Goal: Task Accomplishment & Management: Manage account settings

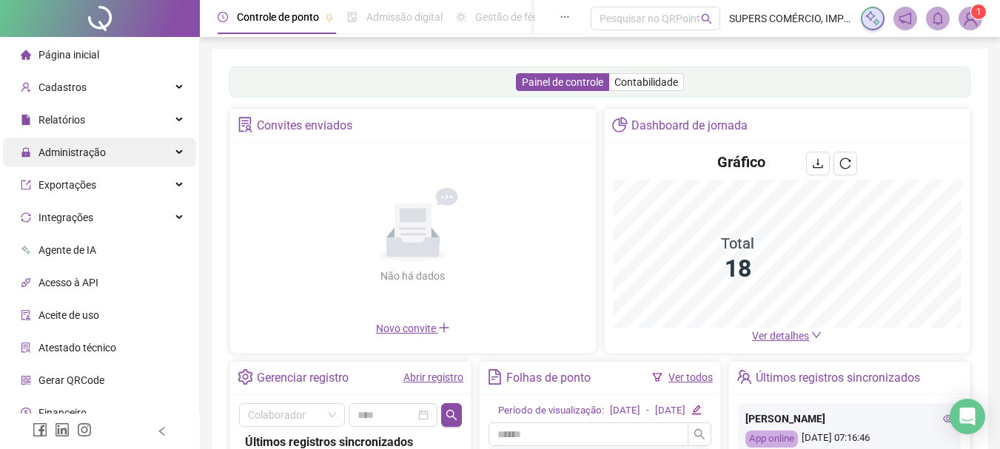
click at [117, 149] on div "Administração" at bounding box center [99, 153] width 193 height 30
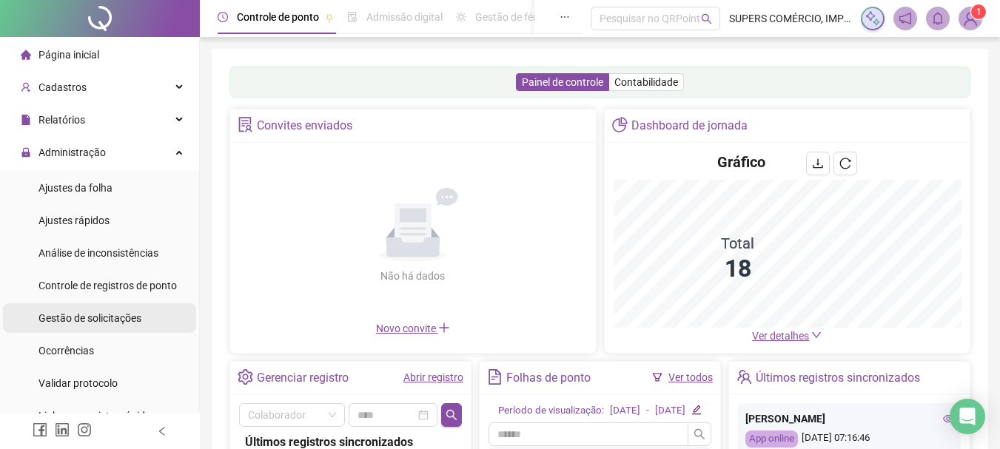
click at [106, 314] on span "Gestão de solicitações" at bounding box center [89, 318] width 103 height 12
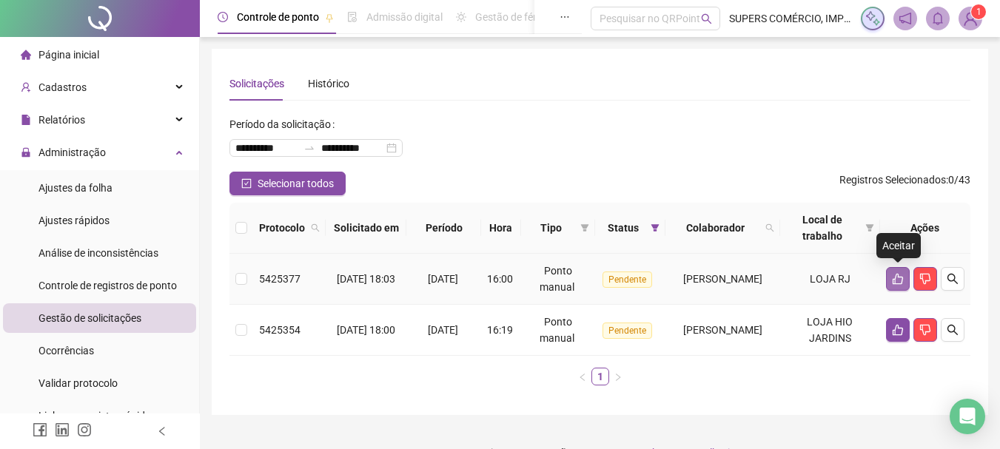
click at [892, 277] on icon "like" at bounding box center [898, 279] width 12 height 12
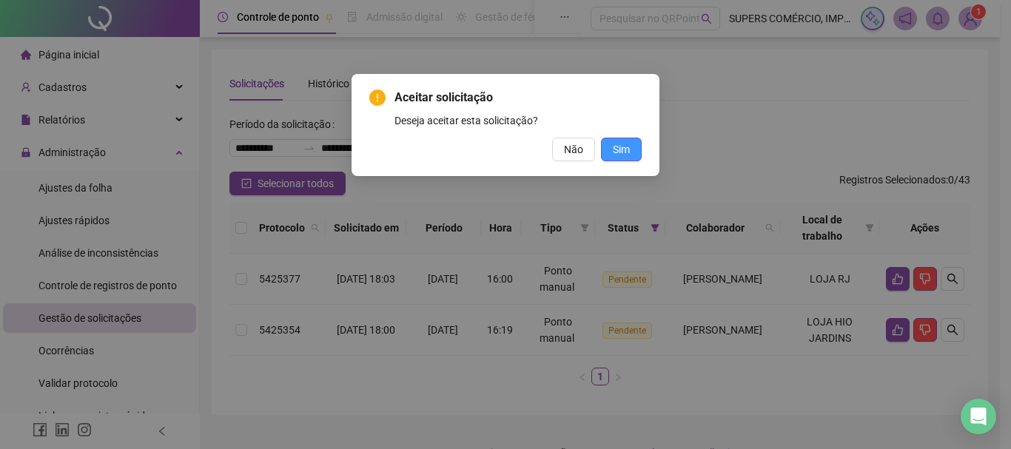
click at [632, 149] on button "Sim" at bounding box center [621, 150] width 41 height 24
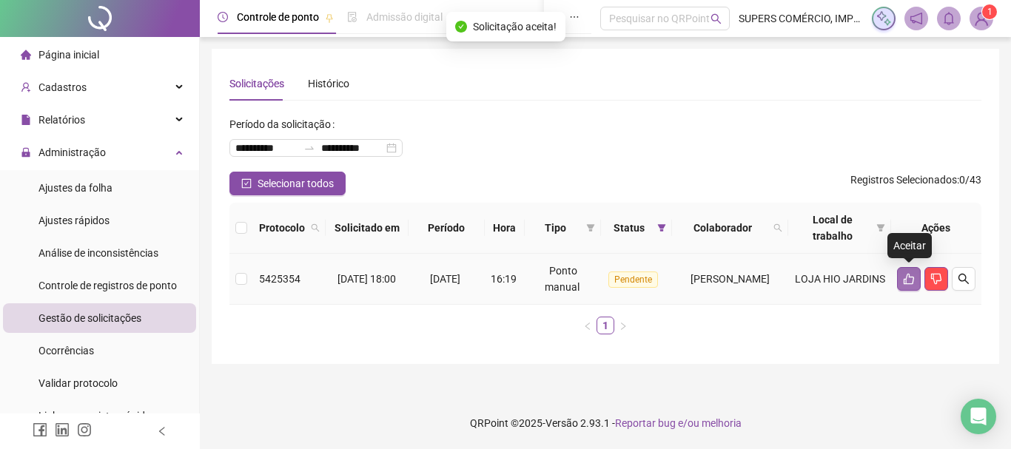
click at [906, 282] on icon "like" at bounding box center [909, 279] width 12 height 12
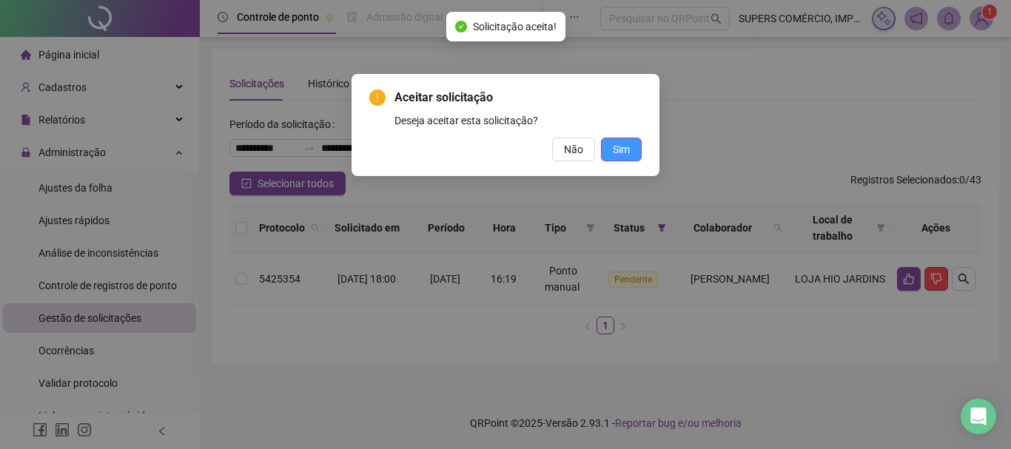
click at [630, 149] on button "Sim" at bounding box center [621, 150] width 41 height 24
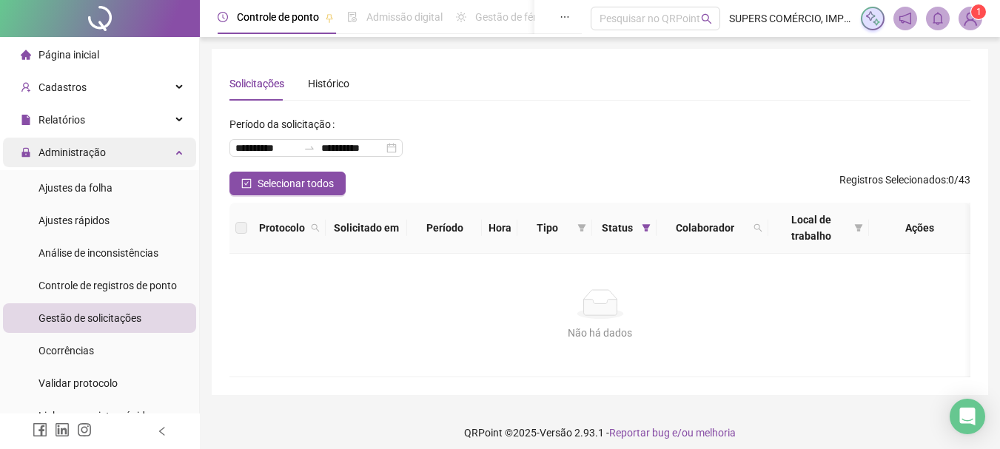
click at [99, 153] on span "Administração" at bounding box center [71, 153] width 67 height 12
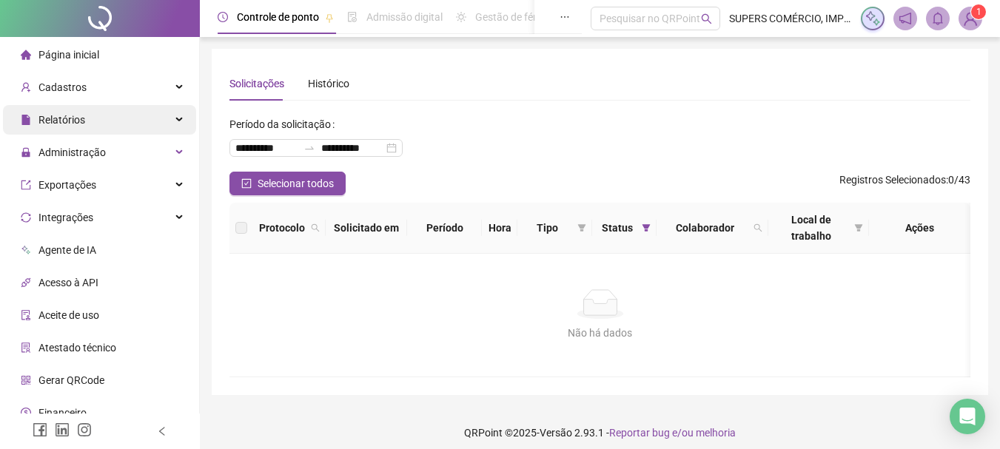
click at [107, 112] on div "Relatórios" at bounding box center [99, 120] width 193 height 30
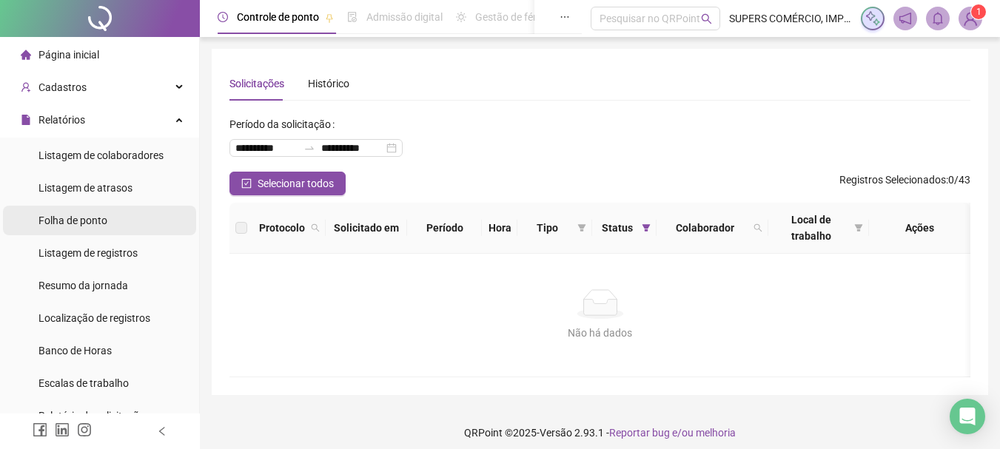
click at [93, 221] on span "Folha de ponto" at bounding box center [72, 221] width 69 height 12
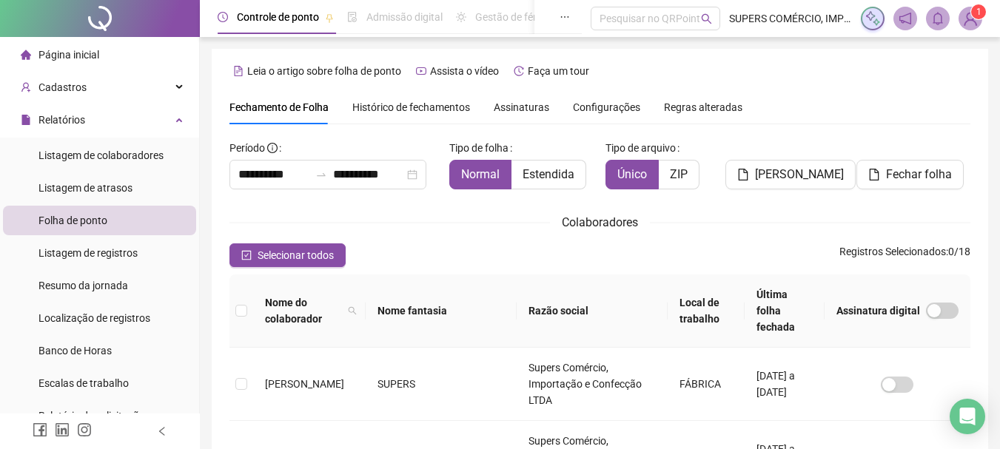
scroll to position [78, 0]
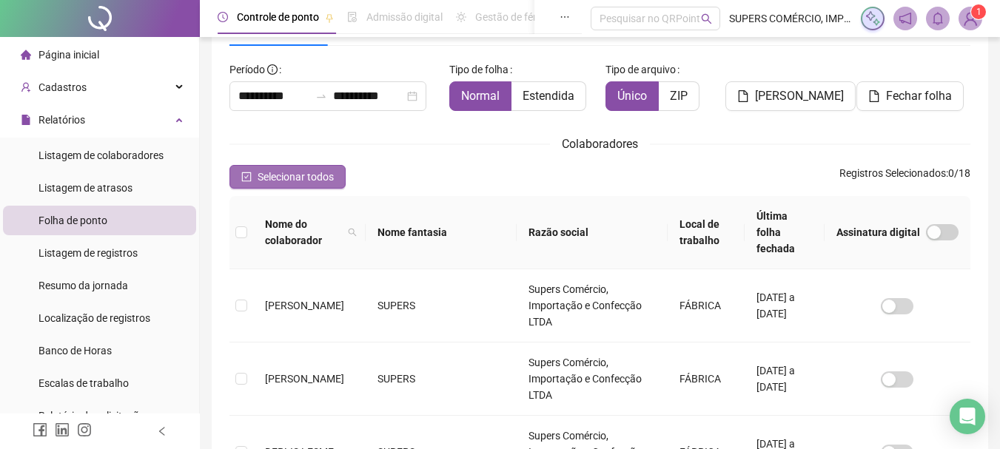
click at [317, 175] on span "Selecionar todos" at bounding box center [295, 177] width 76 height 16
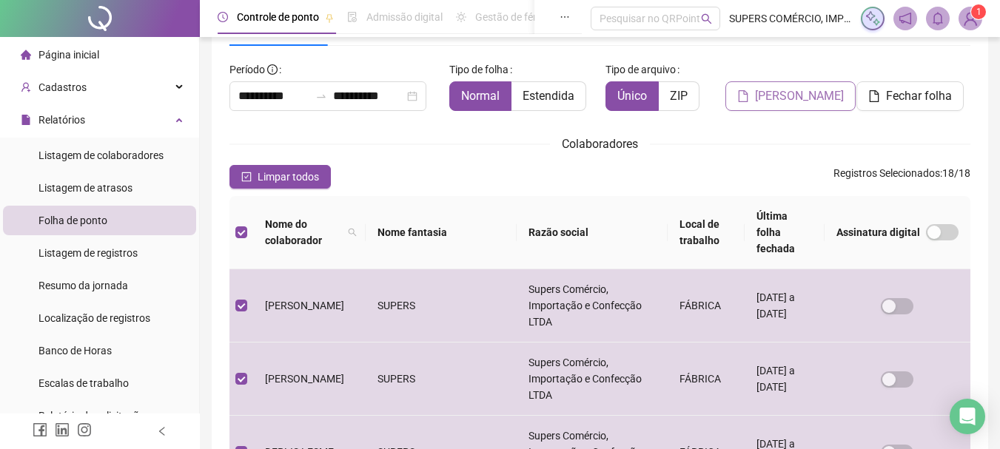
click at [807, 91] on span "[PERSON_NAME]" at bounding box center [799, 96] width 89 height 18
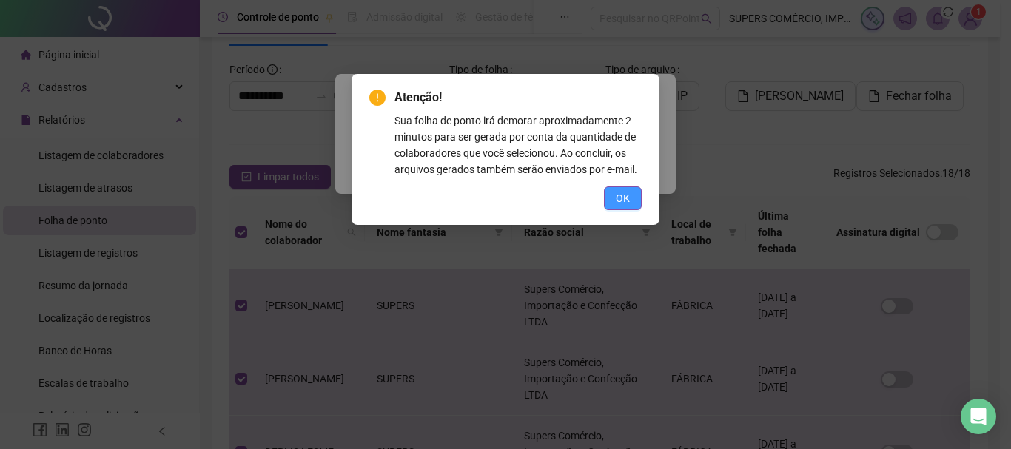
click at [625, 198] on span "OK" at bounding box center [623, 198] width 14 height 16
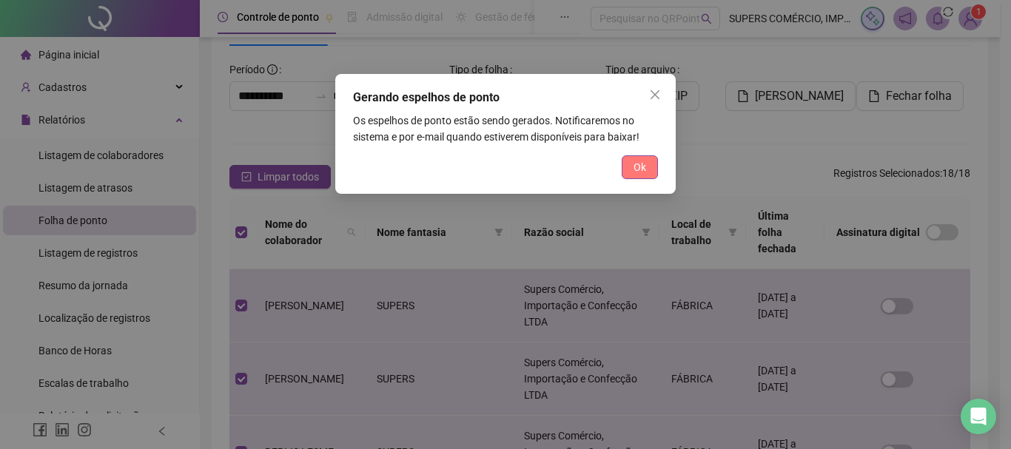
click at [640, 160] on span "Ok" at bounding box center [639, 167] width 13 height 16
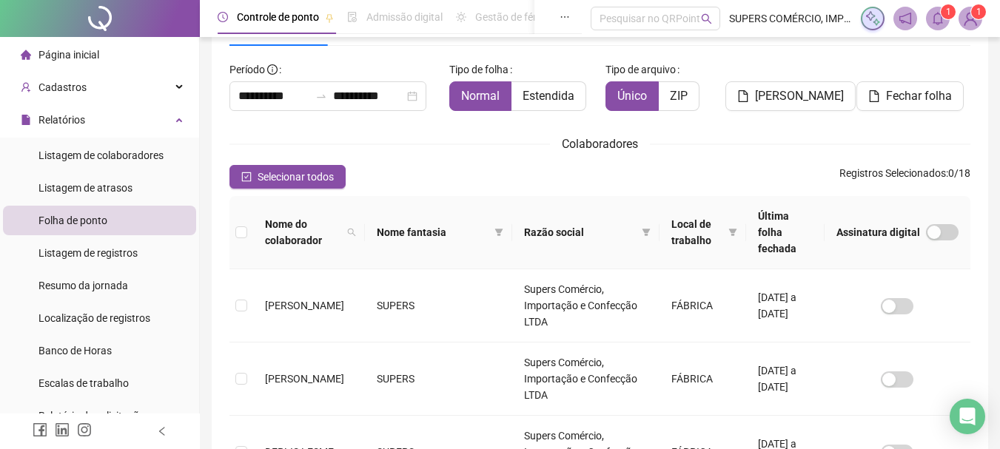
click at [939, 17] on icon "bell" at bounding box center [937, 18] width 13 height 13
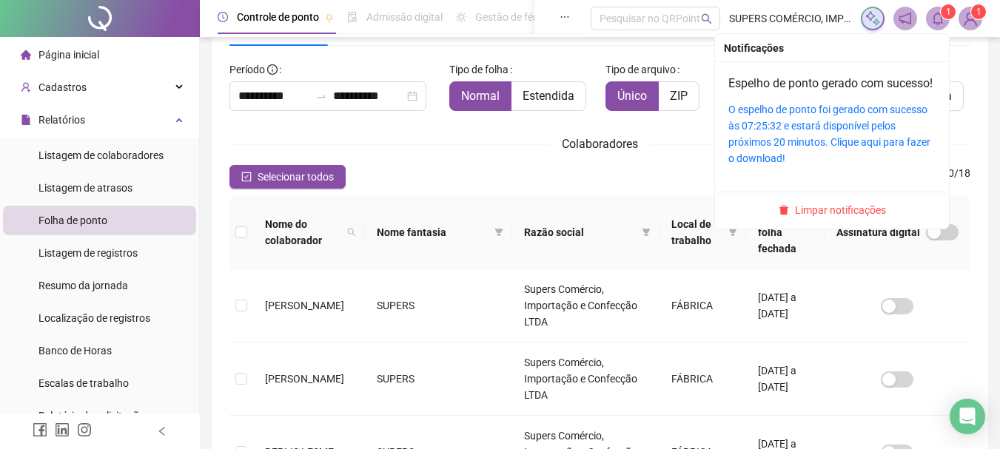
click at [814, 151] on div "O espelho de ponto foi gerado com sucesso às 07:25:32 e estará disponível pelos…" at bounding box center [831, 133] width 207 height 65
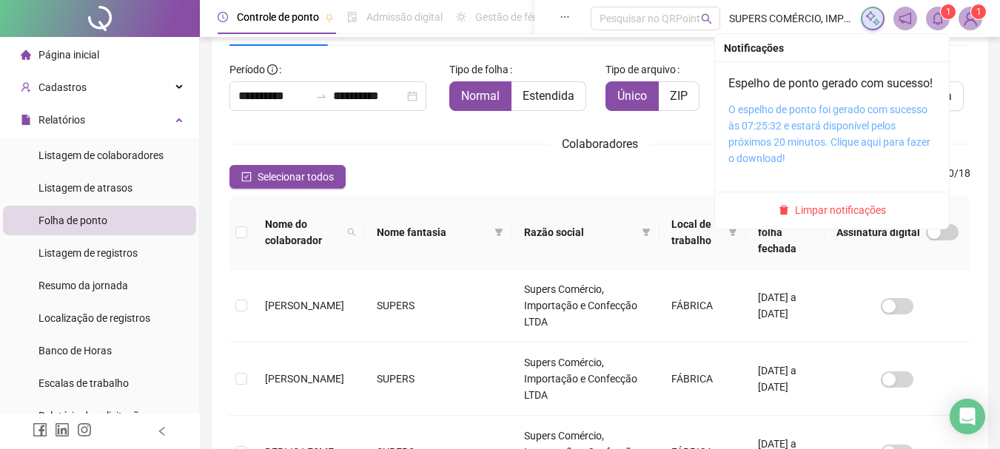
click at [816, 143] on link "O espelho de ponto foi gerado com sucesso às 07:25:32 e estará disponível pelos…" at bounding box center [829, 134] width 202 height 61
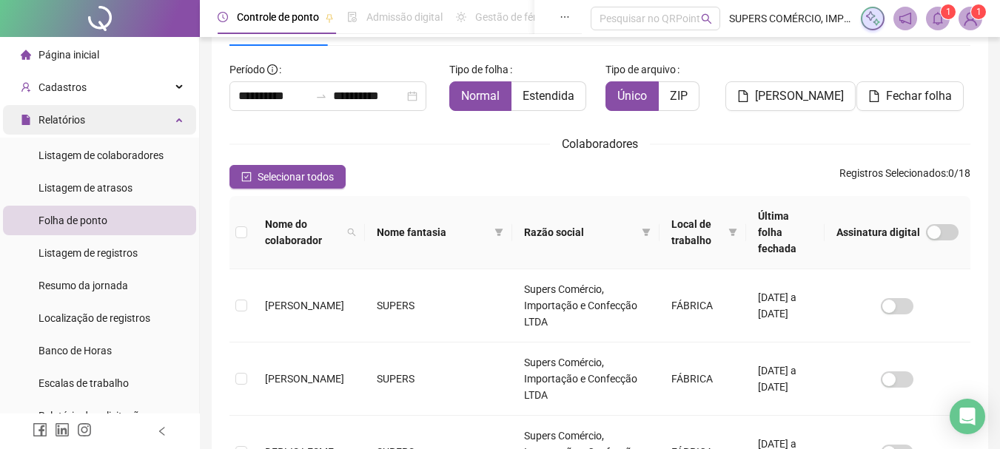
click at [101, 125] on div "Relatórios" at bounding box center [99, 120] width 193 height 30
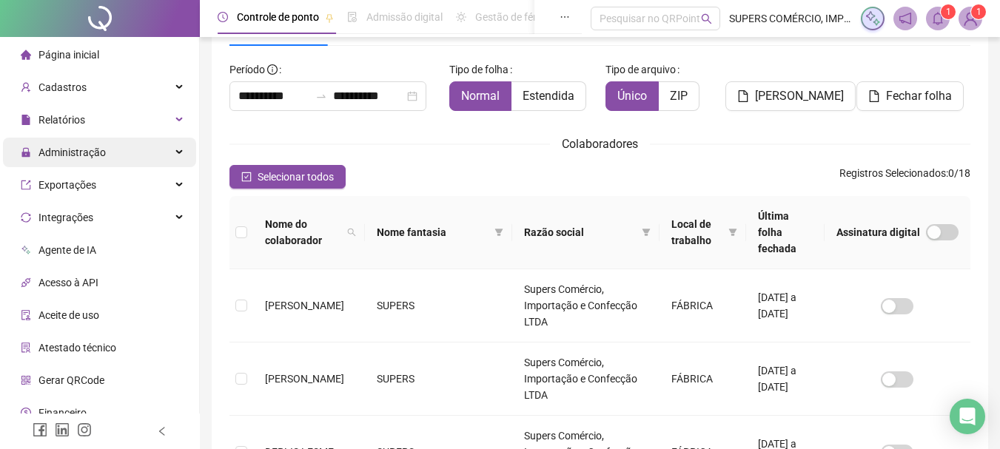
click at [112, 154] on div "Administração" at bounding box center [99, 153] width 193 height 30
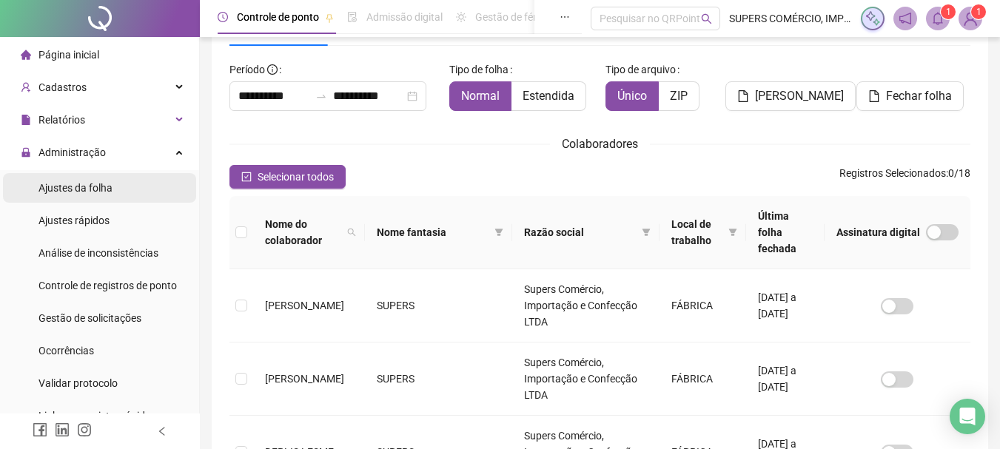
click at [101, 182] on span "Ajustes da folha" at bounding box center [75, 188] width 74 height 12
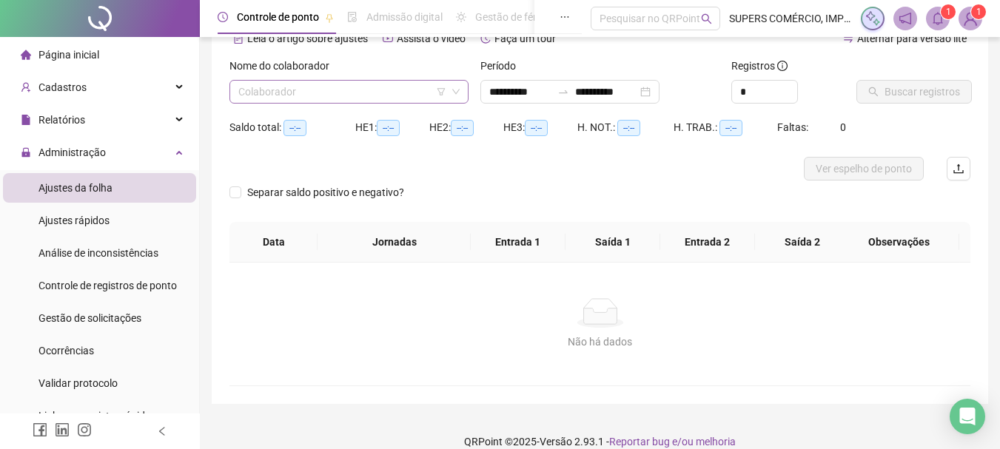
type input "**********"
click at [392, 82] on input "search" at bounding box center [342, 92] width 208 height 22
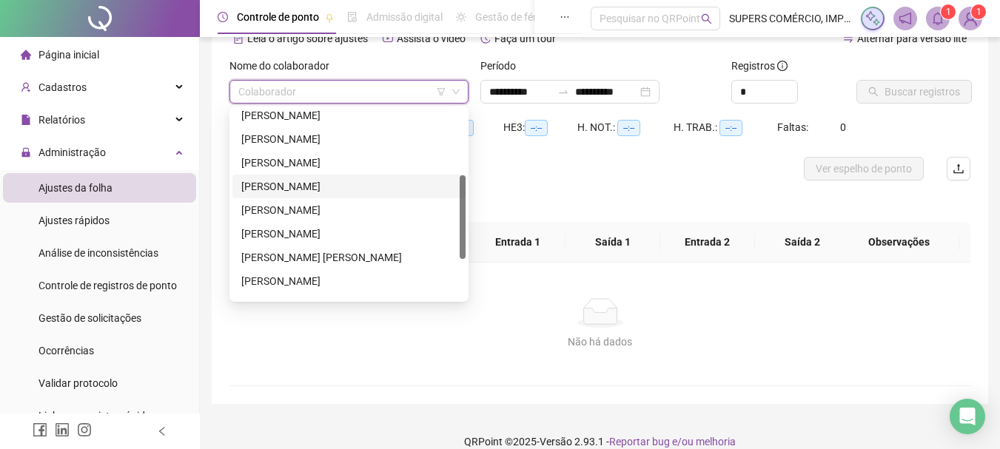
scroll to position [74, 0]
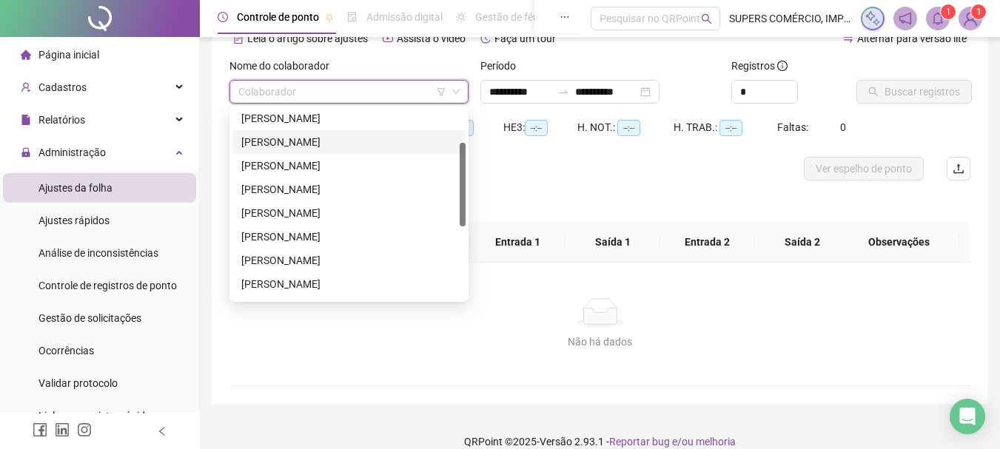
click at [326, 132] on div "[PERSON_NAME]" at bounding box center [348, 142] width 233 height 24
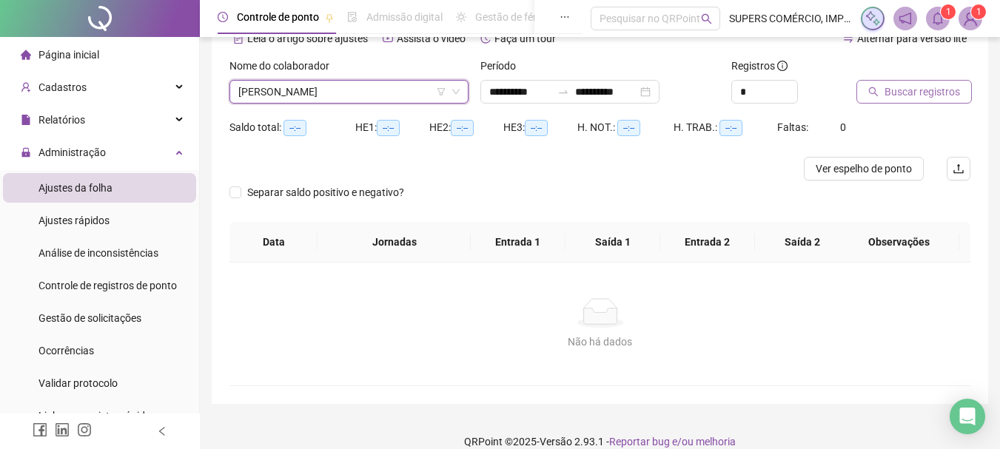
click at [935, 83] on button "Buscar registros" at bounding box center [913, 92] width 115 height 24
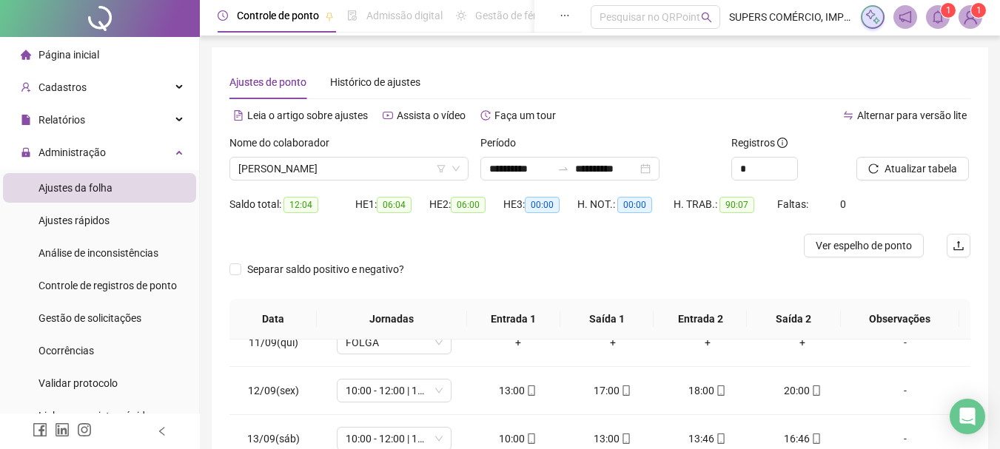
scroll to position [0, 0]
click at [411, 175] on span "[PERSON_NAME]" at bounding box center [348, 170] width 221 height 22
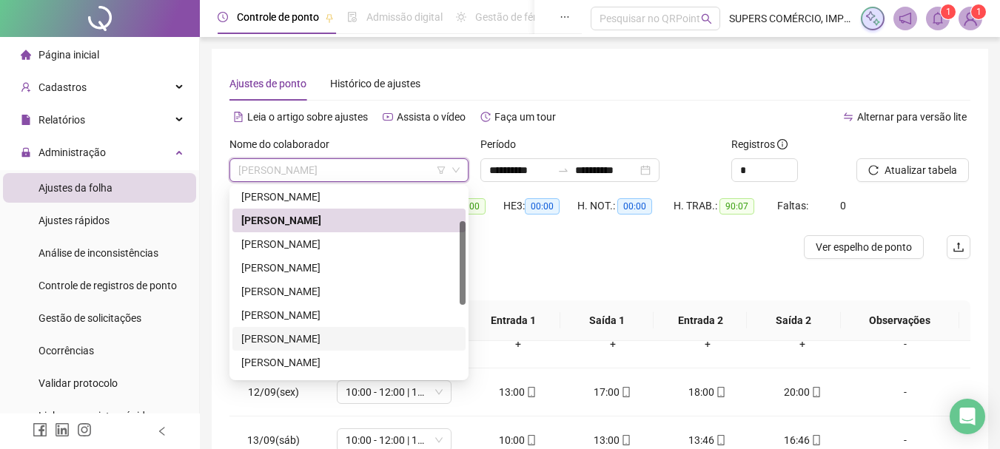
click at [329, 338] on div "[PERSON_NAME]" at bounding box center [348, 339] width 215 height 16
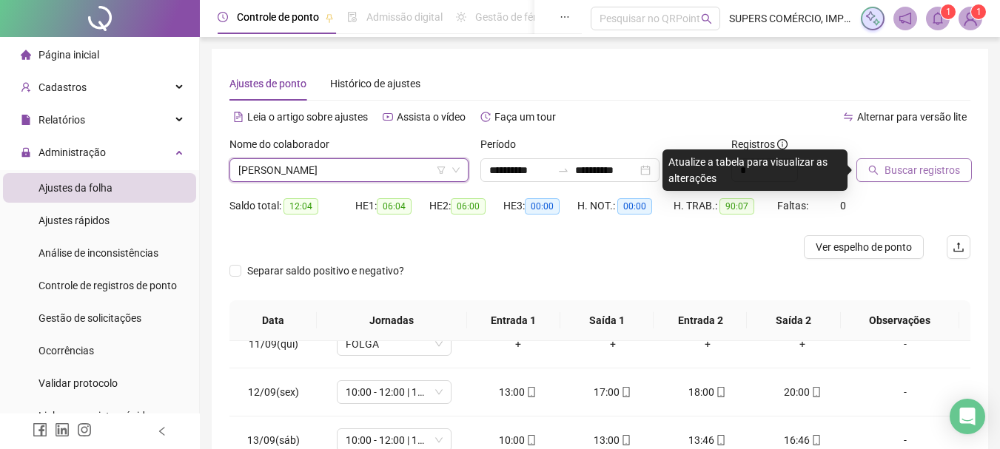
click at [895, 170] on span "Buscar registros" at bounding box center [921, 170] width 75 height 16
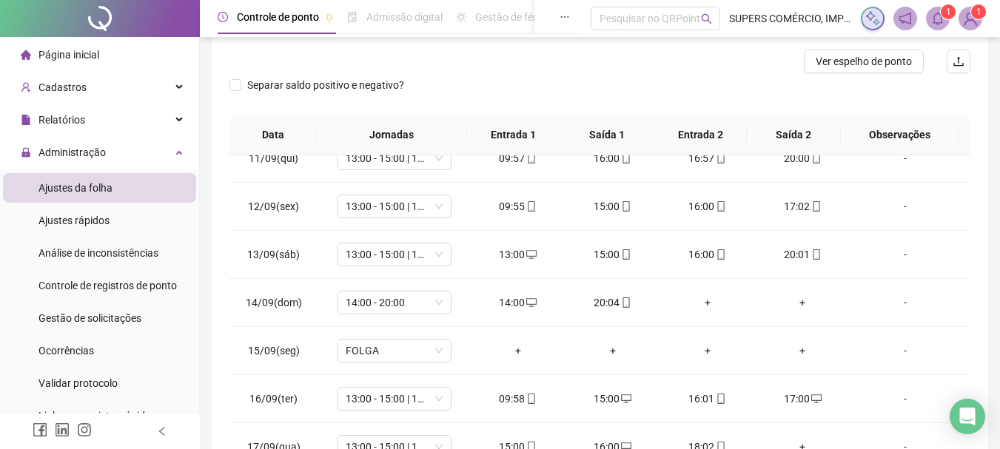
scroll to position [289, 0]
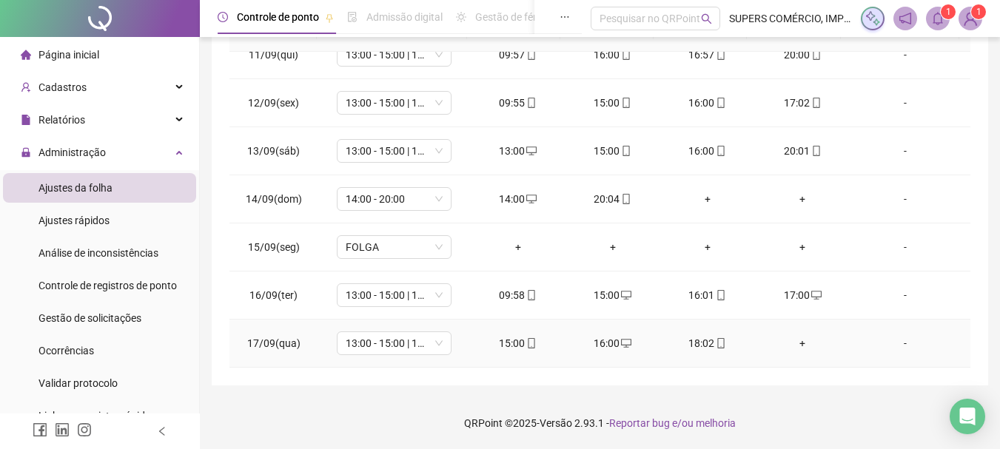
click at [796, 337] on div "+" at bounding box center [802, 343] width 71 height 16
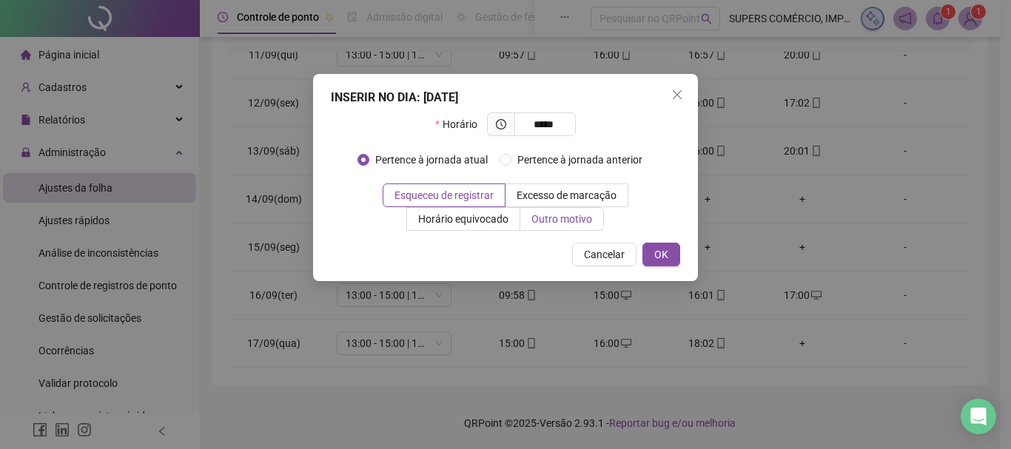
type input "*****"
click at [593, 218] on label "Outro motivo" at bounding box center [562, 219] width 84 height 24
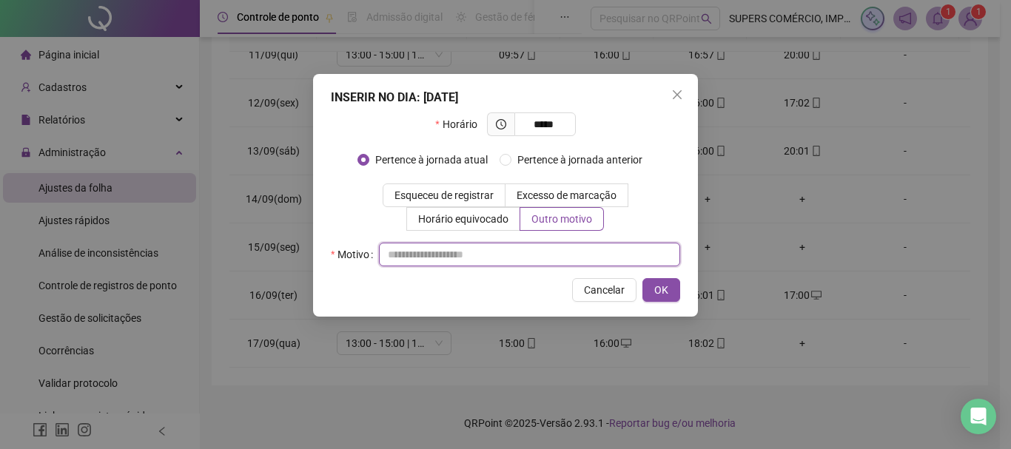
click at [503, 256] on input "text" at bounding box center [529, 255] width 301 height 24
type input "*"
type input "**********"
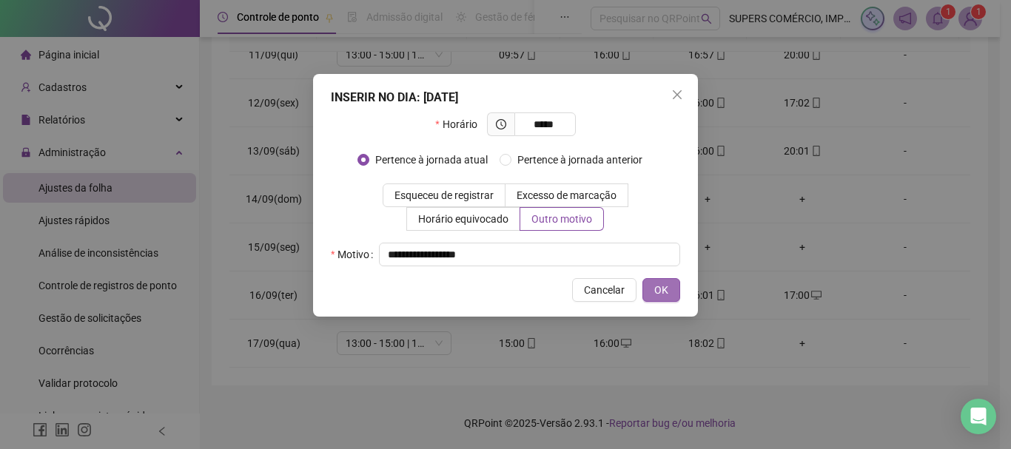
click at [665, 292] on span "OK" at bounding box center [661, 290] width 14 height 16
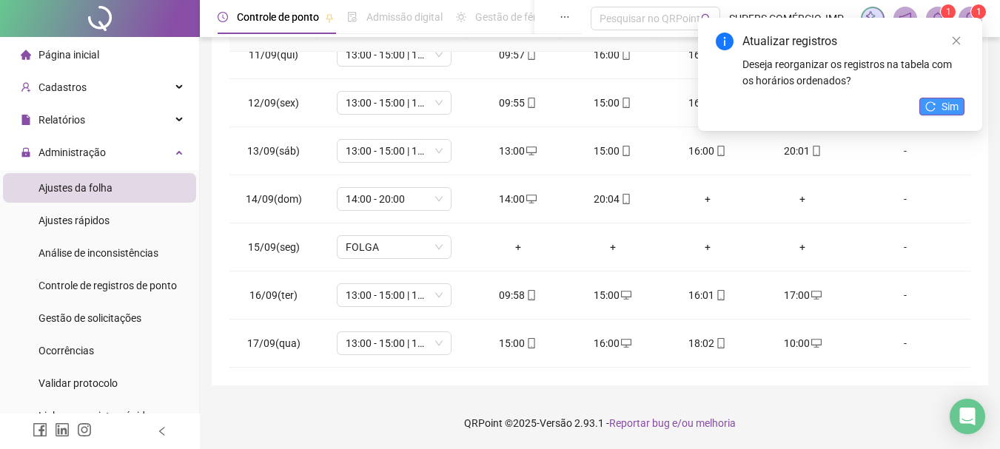
click at [948, 104] on span "Sim" at bounding box center [949, 106] width 17 height 16
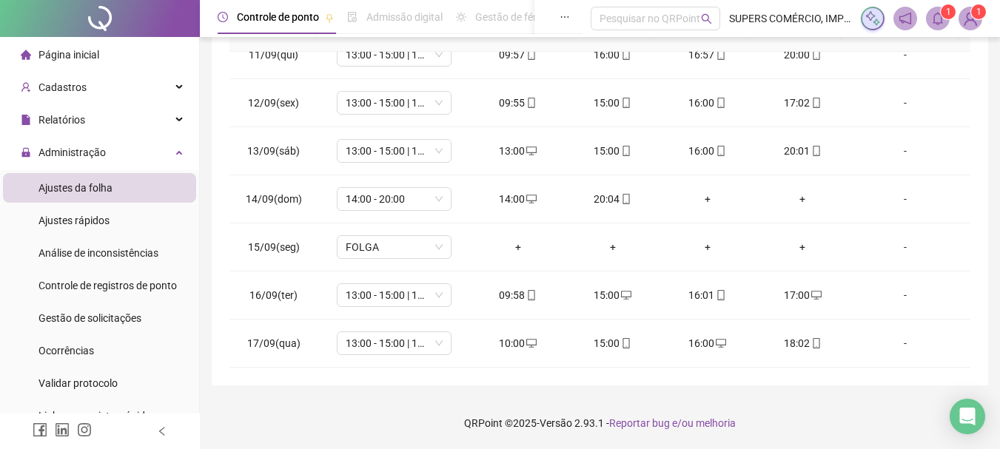
scroll to position [0, 0]
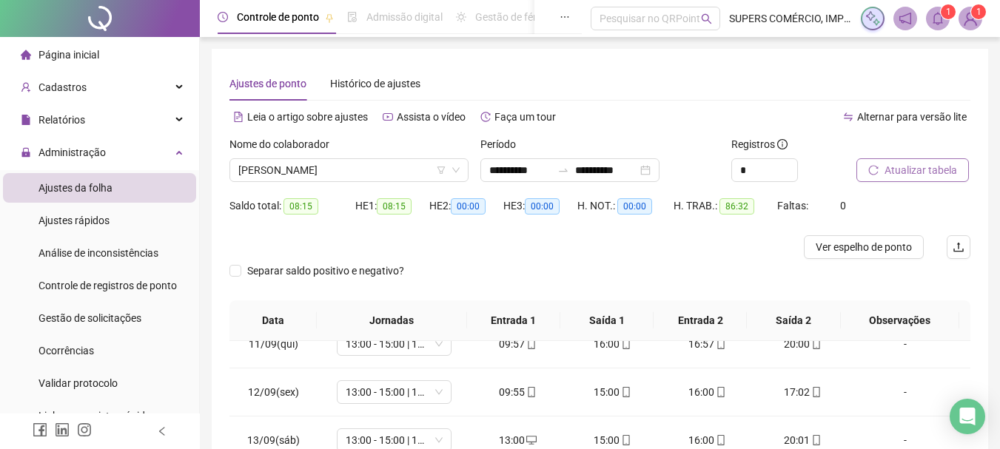
click at [904, 166] on span "Atualizar tabela" at bounding box center [920, 170] width 73 height 16
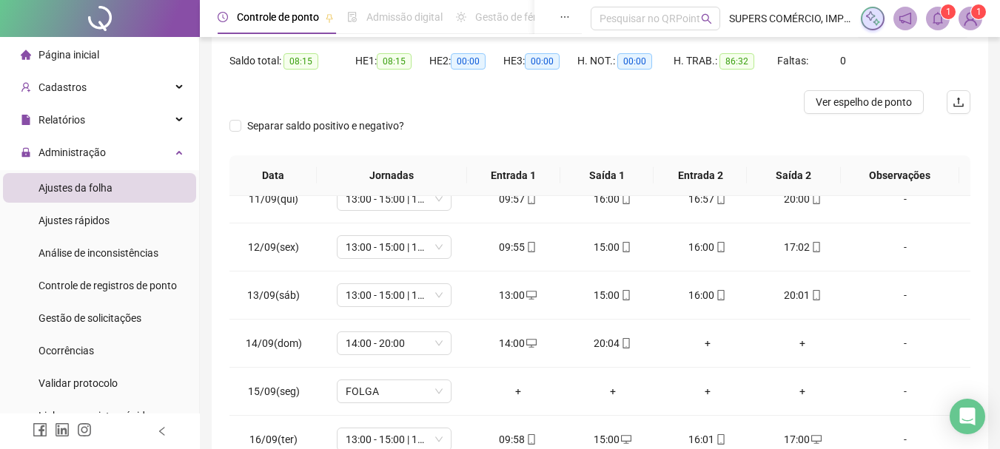
scroll to position [289, 0]
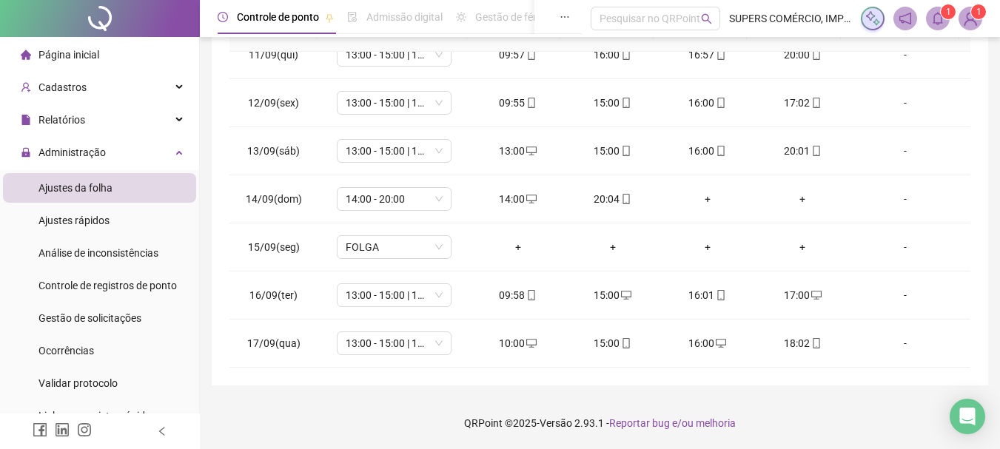
click at [78, 44] on div "Página inicial" at bounding box center [60, 55] width 78 height 30
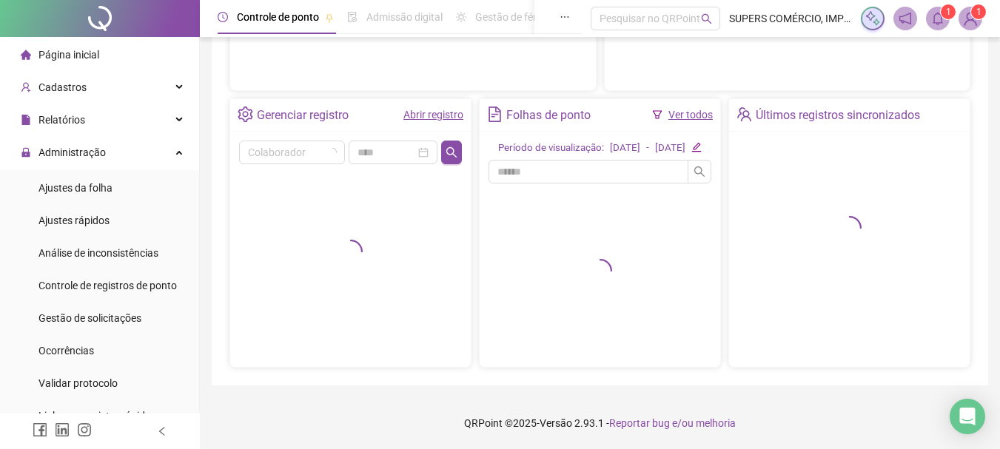
scroll to position [278, 0]
click at [78, 49] on span "Página inicial" at bounding box center [68, 55] width 61 height 12
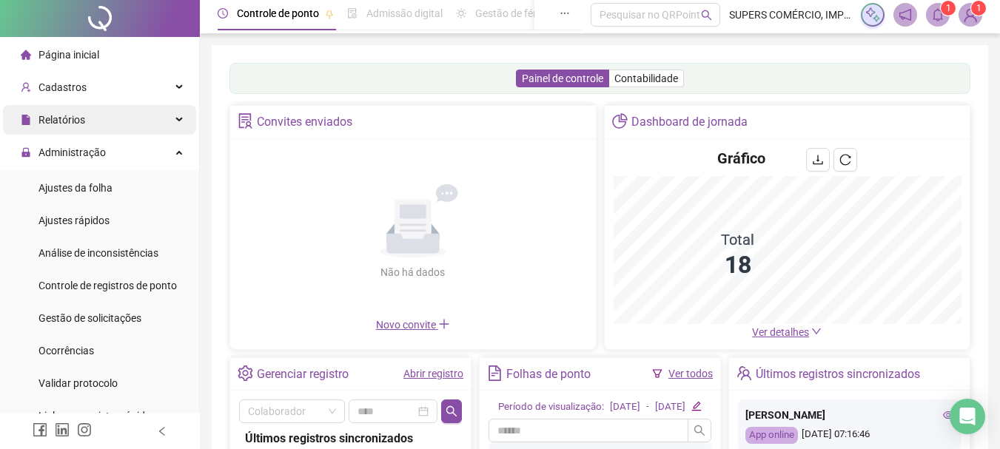
scroll to position [0, 0]
